Goal: Navigation & Orientation: Go to known website

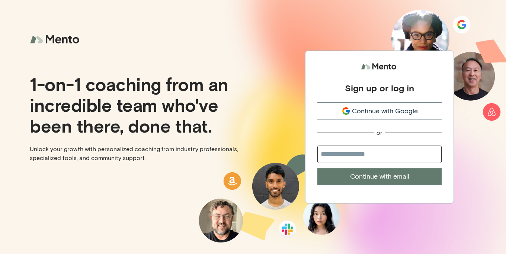
click at [383, 113] on span "Continue with Google" at bounding box center [385, 111] width 66 height 10
